Goal: Task Accomplishment & Management: Manage account settings

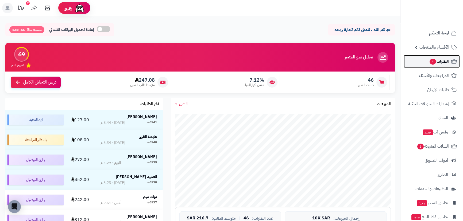
click at [440, 62] on span "الطلبات 4" at bounding box center [439, 61] width 20 height 7
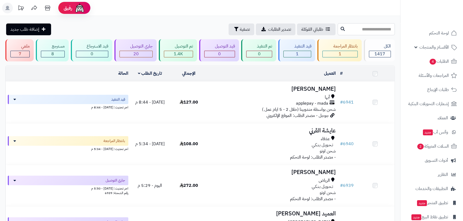
click at [353, 27] on input "text" at bounding box center [366, 29] width 57 height 12
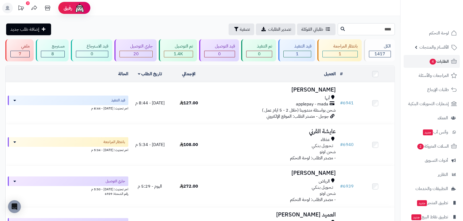
type input "****"
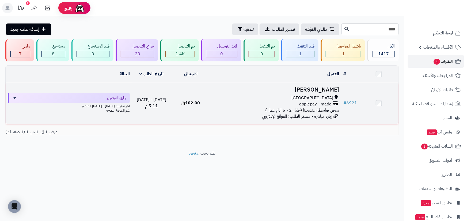
click at [324, 91] on h3 "[PERSON_NAME]" at bounding box center [275, 90] width 127 height 6
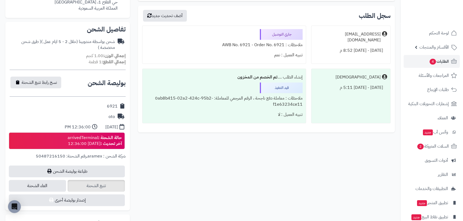
scroll to position [170, 0]
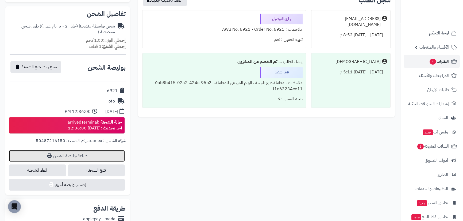
click at [81, 157] on link "طباعة بوليصة الشحن" at bounding box center [67, 156] width 116 height 12
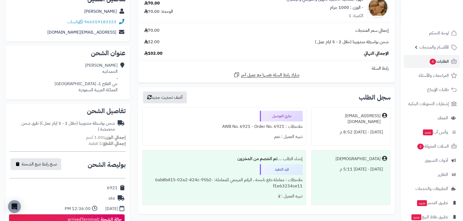
scroll to position [0, 0]
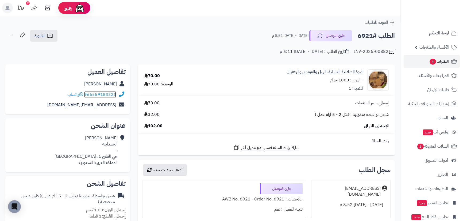
click at [102, 96] on link "966559183323" at bounding box center [100, 94] width 32 height 6
click at [73, 94] on span "واتساب" at bounding box center [75, 94] width 16 height 6
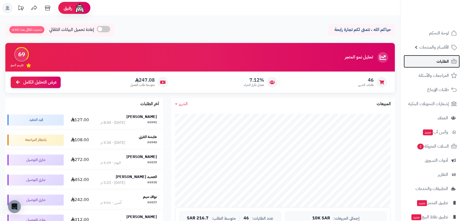
drag, startPoint x: 447, startPoint y: 62, endPoint x: 442, endPoint y: 63, distance: 5.3
click at [447, 62] on span "الطلبات" at bounding box center [443, 61] width 12 height 7
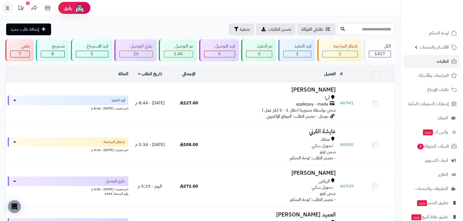
click at [361, 30] on input "text" at bounding box center [366, 29] width 57 height 12
type input "****"
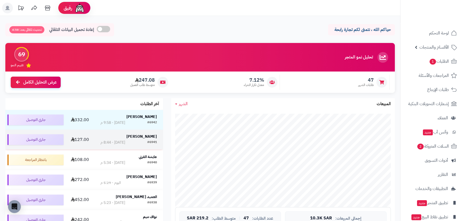
click at [152, 137] on strong "[PERSON_NAME]" at bounding box center [142, 137] width 30 height 6
click at [152, 139] on strong "[PERSON_NAME]" at bounding box center [142, 137] width 30 height 6
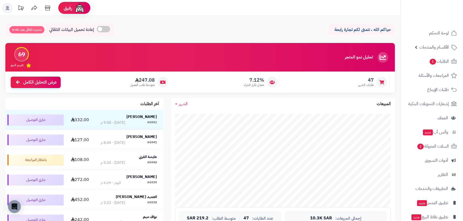
drag, startPoint x: 148, startPoint y: 137, endPoint x: 106, endPoint y: 110, distance: 49.5
click at [106, 110] on table "سمير حسن الانصاري #6942 اليوم - 9:58 م 332.00 جاري التوصيل روان الرشيدي #6941 ا…" at bounding box center [84, 170] width 158 height 121
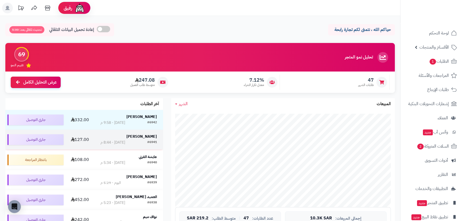
click at [151, 134] on strong "[PERSON_NAME]" at bounding box center [142, 137] width 30 height 6
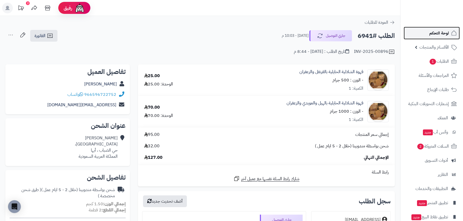
click at [443, 30] on span "لوحة التحكم" at bounding box center [440, 32] width 20 height 7
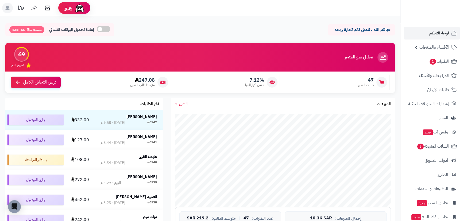
click at [106, 29] on span at bounding box center [103, 29] width 13 height 6
drag, startPoint x: 68, startPoint y: 26, endPoint x: 72, endPoint y: 34, distance: 9.0
click at [69, 29] on span at bounding box center [65, 29] width 13 height 6
click at [441, 35] on span "لوحة التحكم" at bounding box center [440, 32] width 20 height 7
drag, startPoint x: 42, startPoint y: 31, endPoint x: 0, endPoint y: 28, distance: 41.9
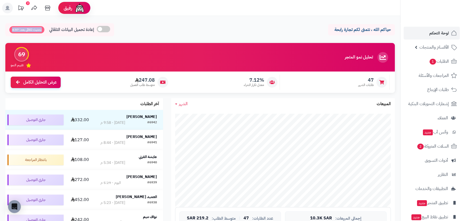
click at [0, 28] on div "حياكم الله ، نتمنى لكم تجارة رابحة إعادة تحميل البيانات التلقائي تحديث تلقائي ب…" at bounding box center [200, 31] width 400 height 16
click at [0, 31] on div "حياكم الله ، نتمنى لكم تجارة رابحة إعادة تحميل البيانات التلقائي تحديث تلقائي ب…" at bounding box center [200, 31] width 400 height 16
drag, startPoint x: 21, startPoint y: 9, endPoint x: 26, endPoint y: 16, distance: 8.5
click at [21, 10] on icon at bounding box center [21, 8] width 11 height 11
click at [34, 9] on icon at bounding box center [34, 8] width 11 height 11
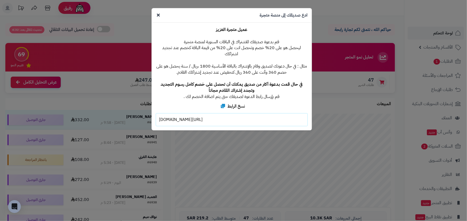
click at [159, 17] on icon at bounding box center [158, 15] width 3 height 4
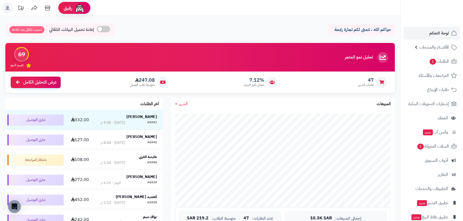
click at [7, 8] on icon at bounding box center [7, 8] width 4 height 4
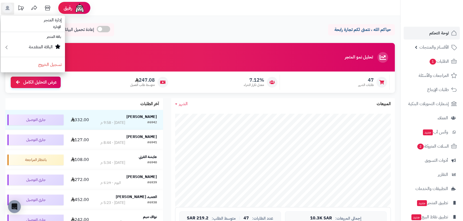
click at [131, 29] on div "حياكم الله ، نتمنى لكم تجارة رابحة إعادة تحميل البيانات التلقائي تحديث تلقائي ب…" at bounding box center [200, 31] width 390 height 16
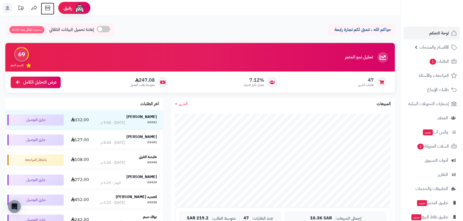
click at [47, 9] on icon at bounding box center [47, 8] width 11 height 11
click at [441, 37] on span "لوحة التحكم" at bounding box center [440, 32] width 20 height 7
